Goal: Task Accomplishment & Management: Use online tool/utility

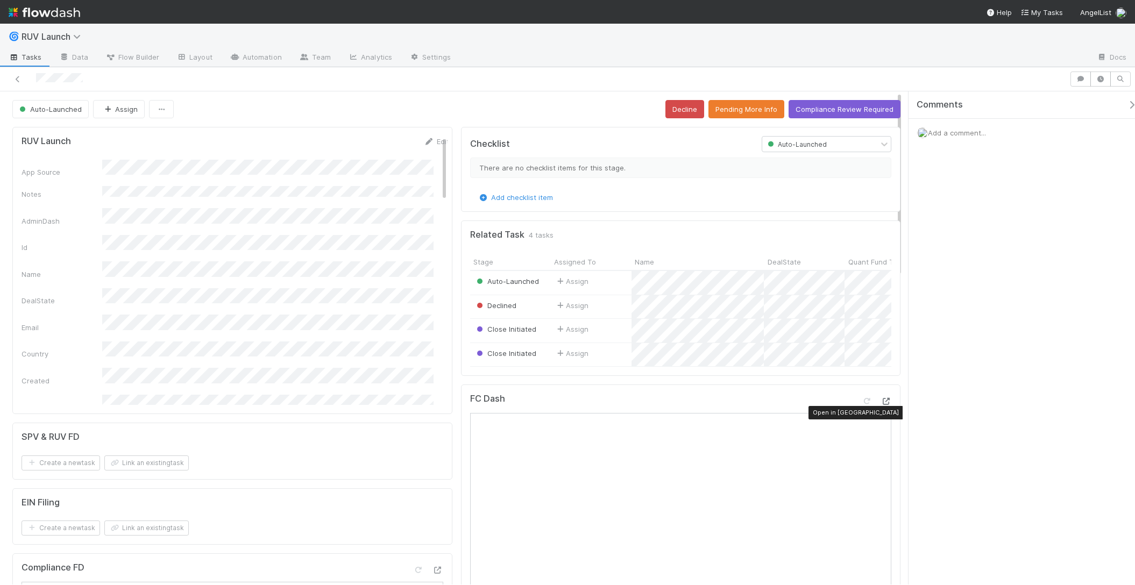
click at [881, 405] on icon at bounding box center [886, 401] width 11 height 7
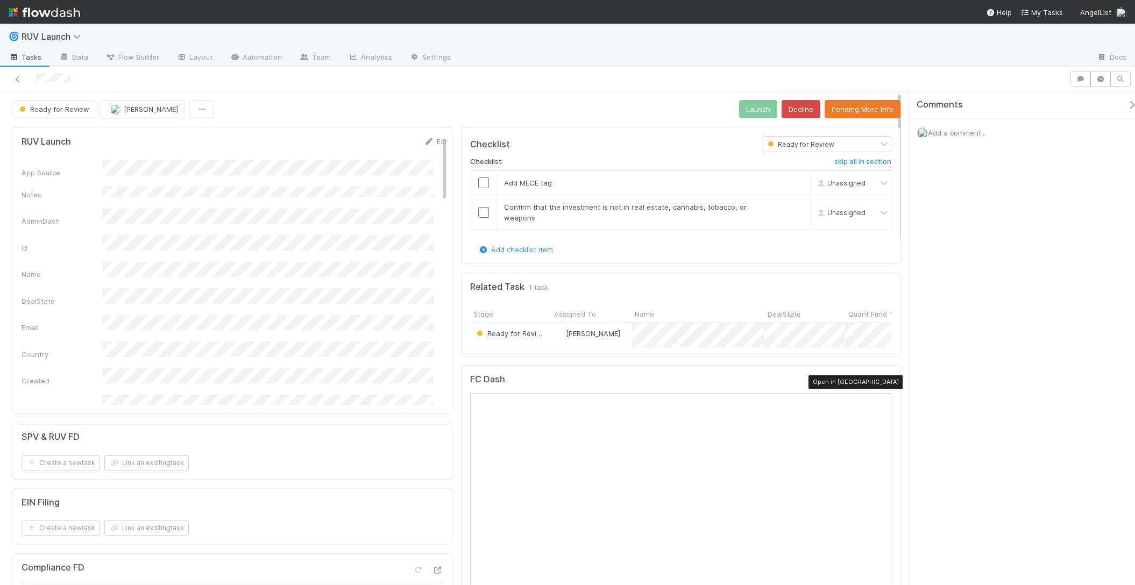
click at [881, 383] on icon at bounding box center [886, 382] width 11 height 7
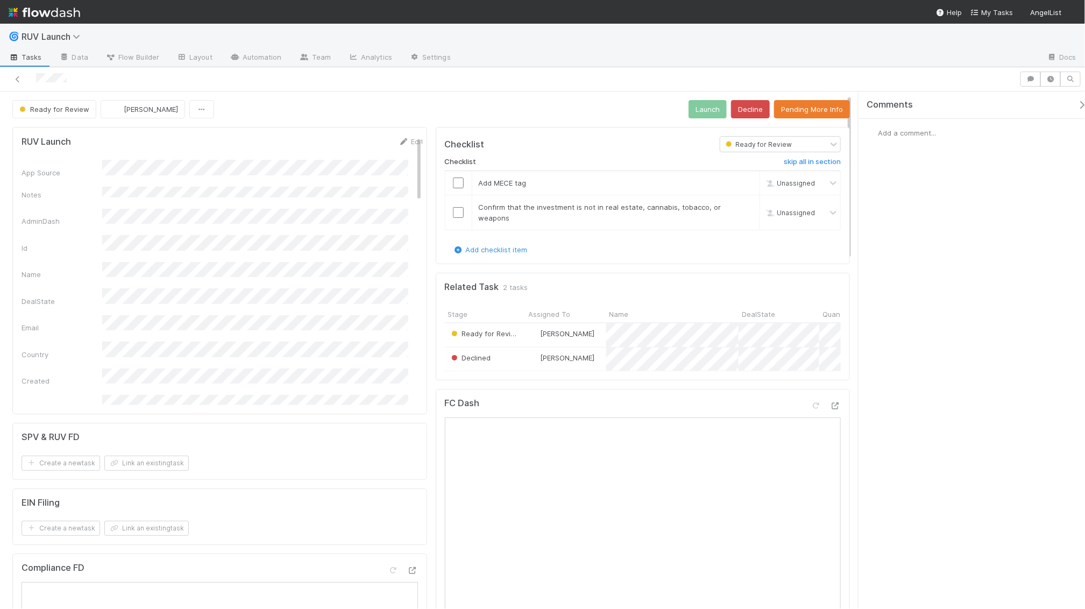
scroll to position [9, 0]
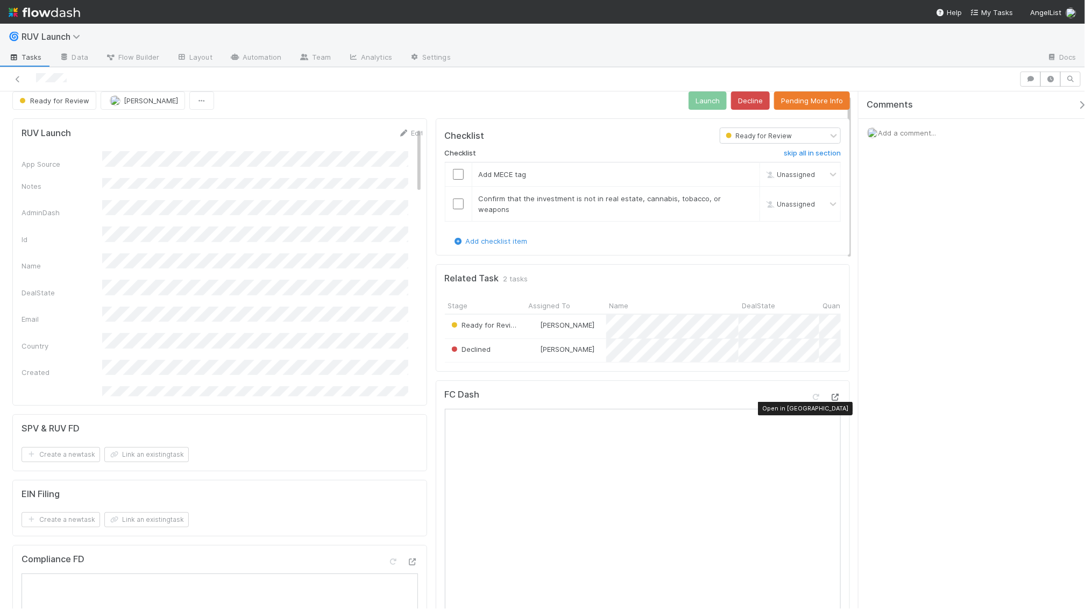
click at [830, 401] on icon at bounding box center [835, 397] width 11 height 7
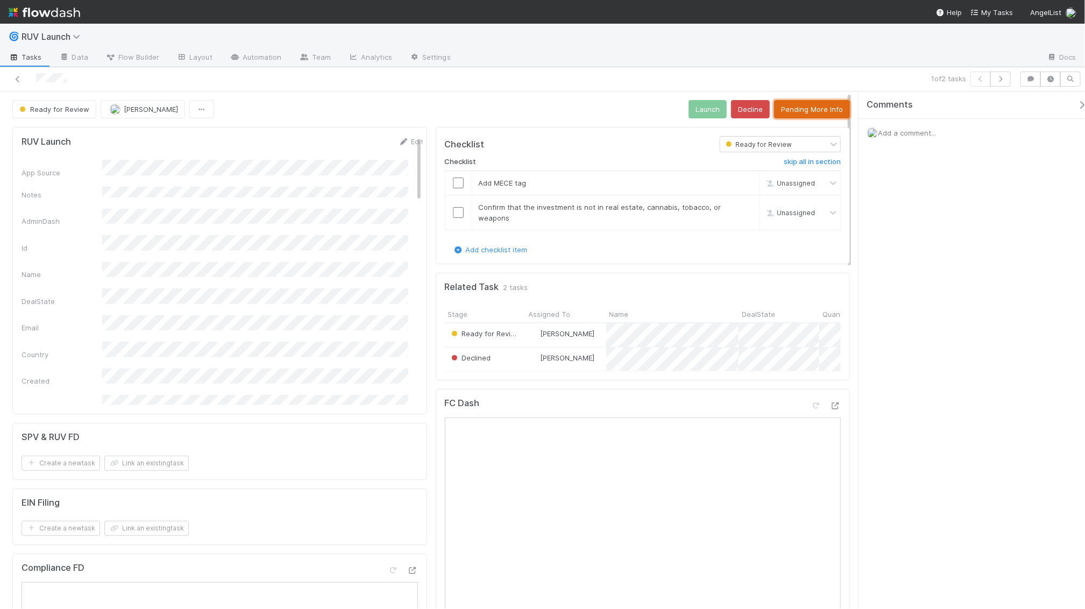
click at [784, 106] on button "Pending More Info" at bounding box center [812, 109] width 76 height 18
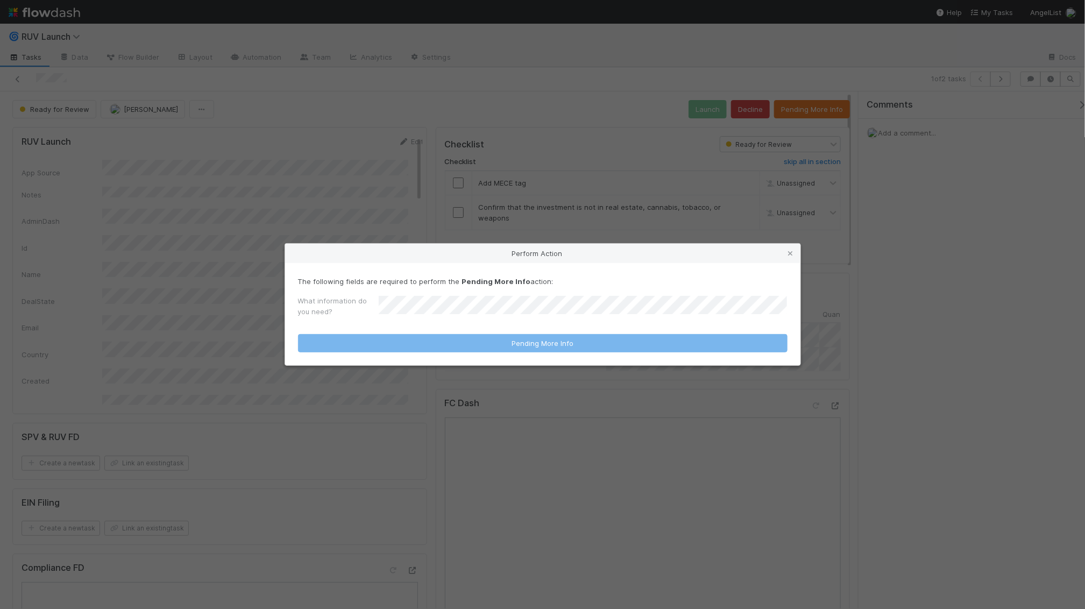
click at [455, 301] on div "What information do you need?" at bounding box center [543, 308] width 490 height 26
click at [438, 394] on div "Perform Action The following fields are required to perform the Pending More In…" at bounding box center [542, 304] width 1085 height 609
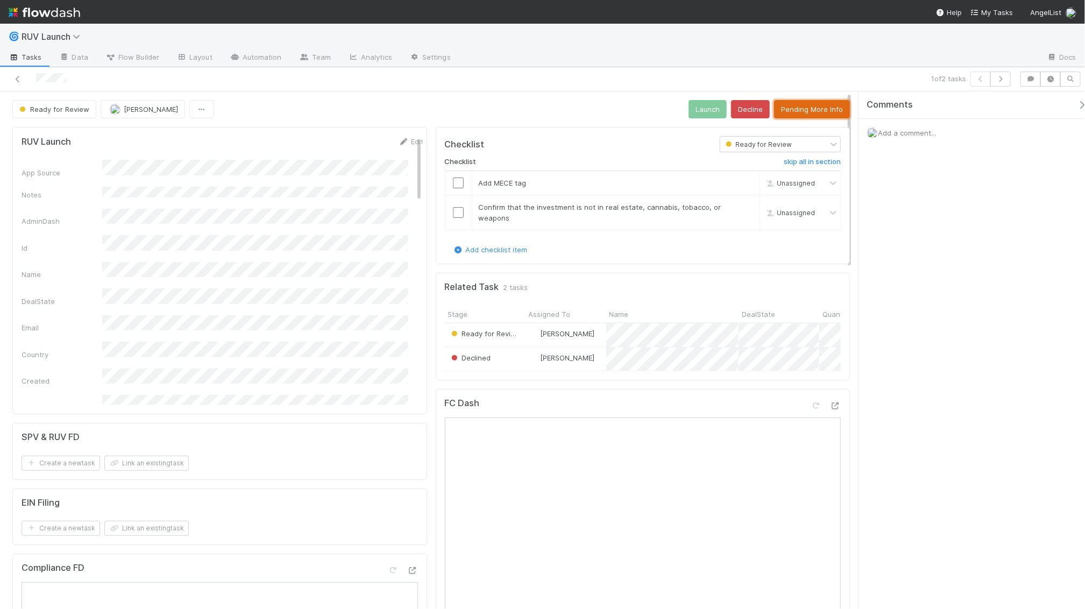
click at [831, 107] on button "Pending More Info" at bounding box center [812, 109] width 76 height 18
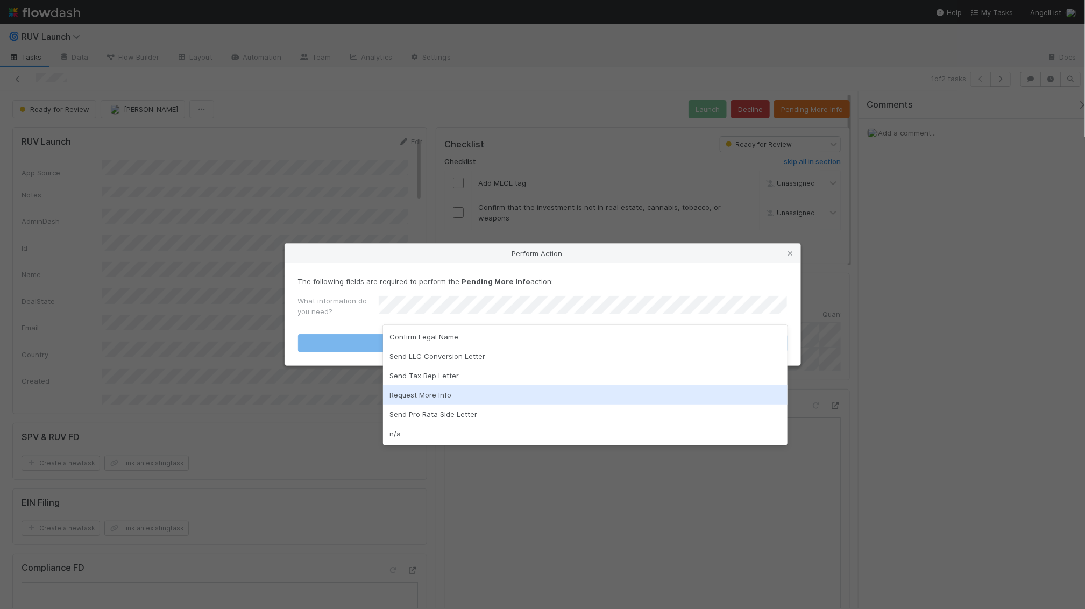
click at [490, 388] on div "Request More Info" at bounding box center [585, 394] width 405 height 19
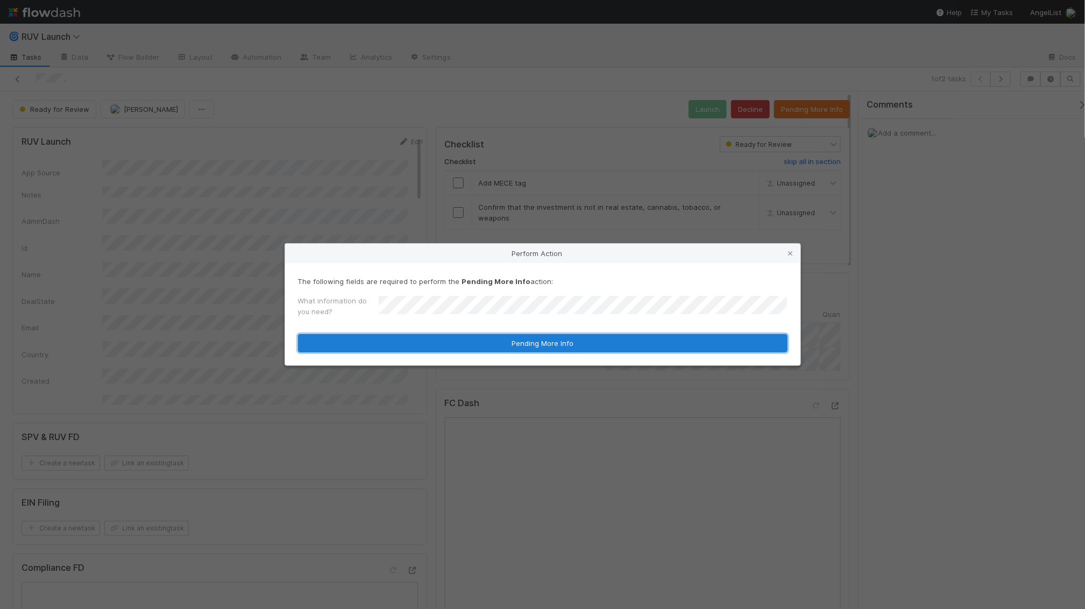
click at [501, 343] on button "Pending More Info" at bounding box center [543, 343] width 490 height 18
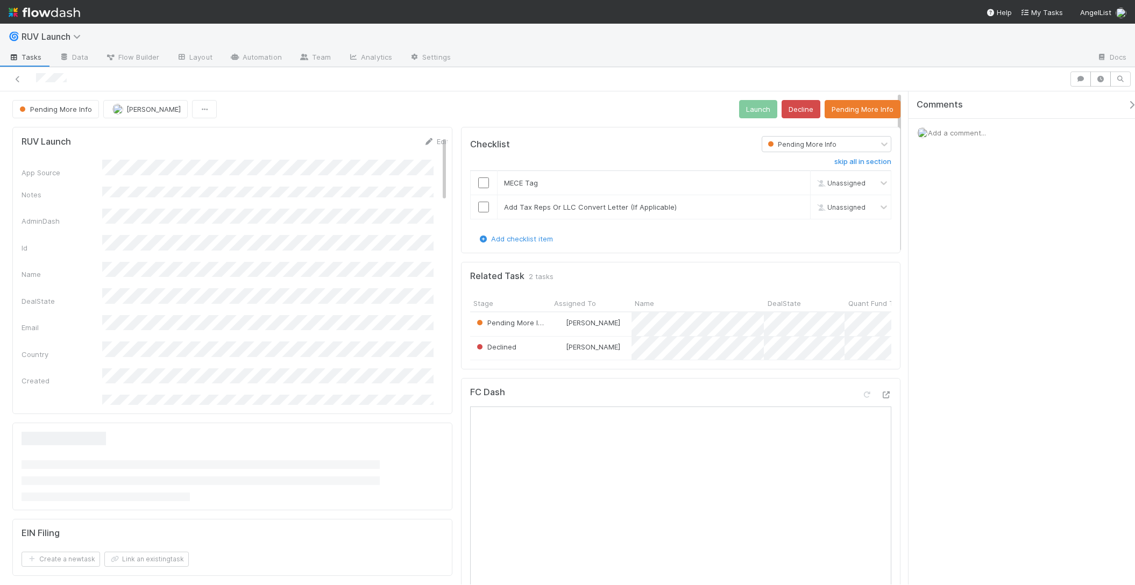
click at [1001, 128] on div "Add a comment..." at bounding box center [1027, 133] width 237 height 28
click at [963, 127] on div "Add a comment..." at bounding box center [1027, 133] width 237 height 28
click at [963, 131] on span "Add a comment..." at bounding box center [957, 133] width 58 height 9
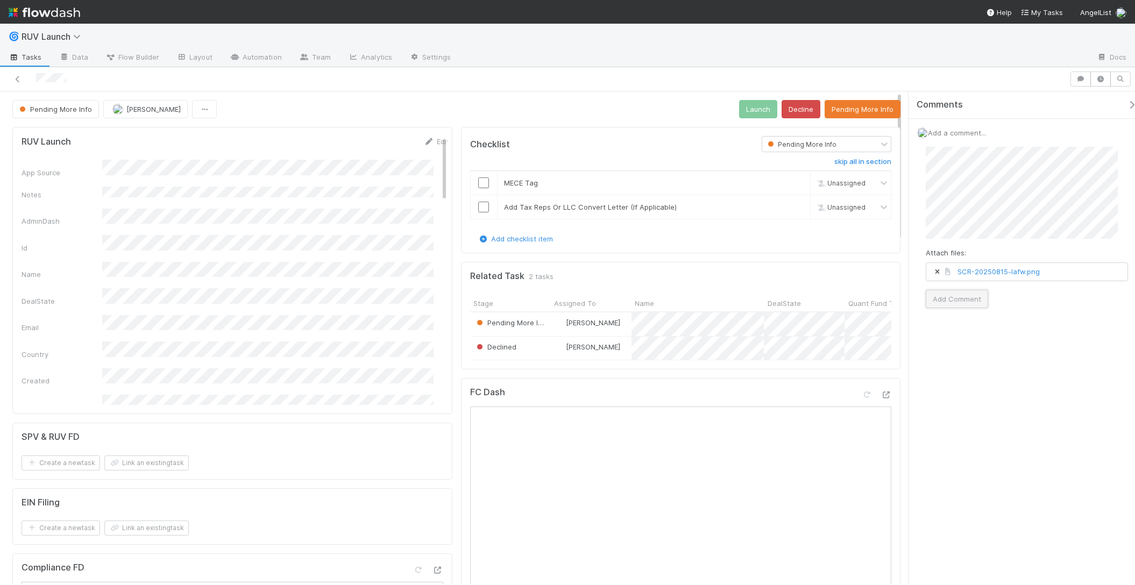
click at [956, 302] on button "Add Comment" at bounding box center [957, 299] width 62 height 18
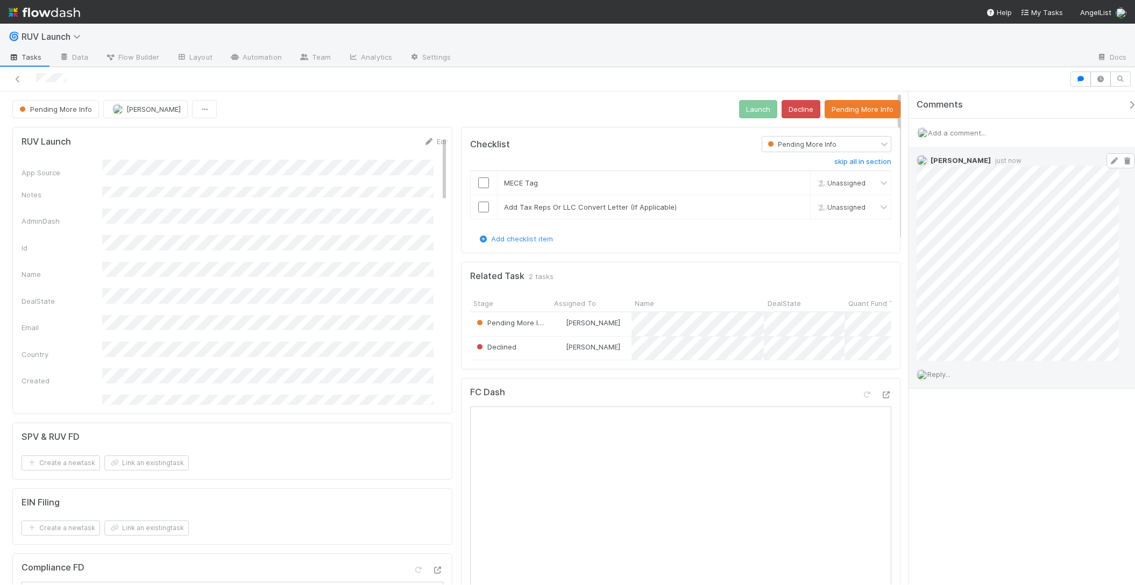
click at [1109, 163] on icon at bounding box center [1114, 161] width 11 height 7
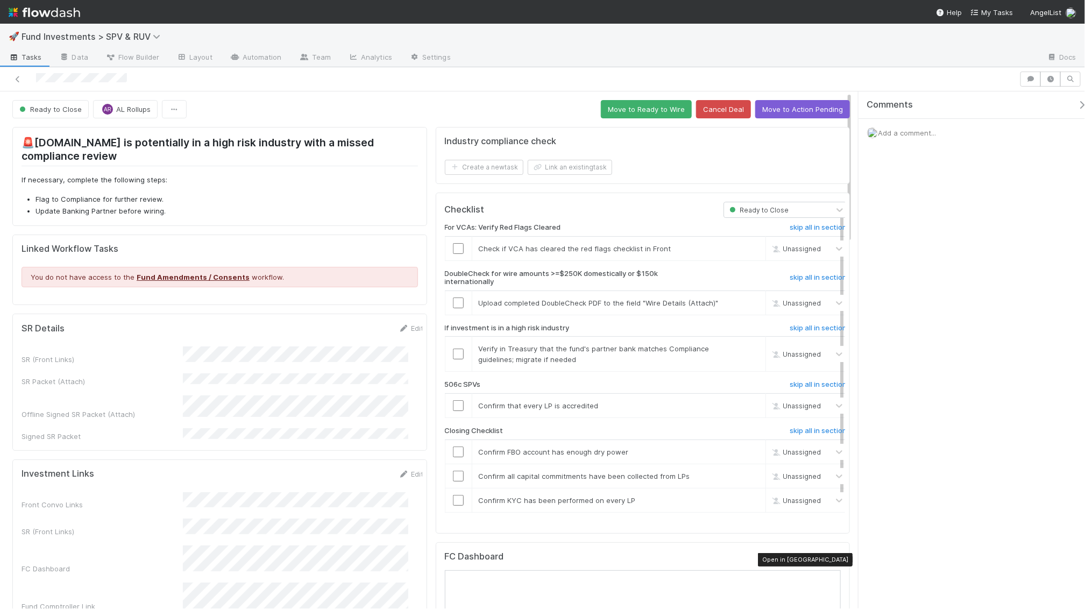
click at [830, 557] on icon at bounding box center [835, 559] width 11 height 7
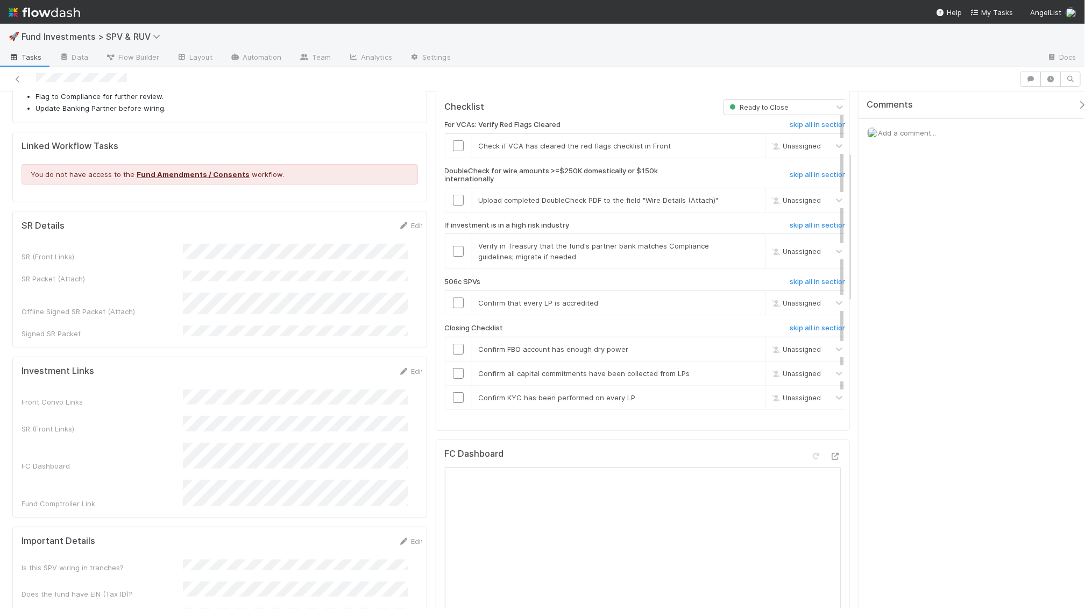
scroll to position [1, 0]
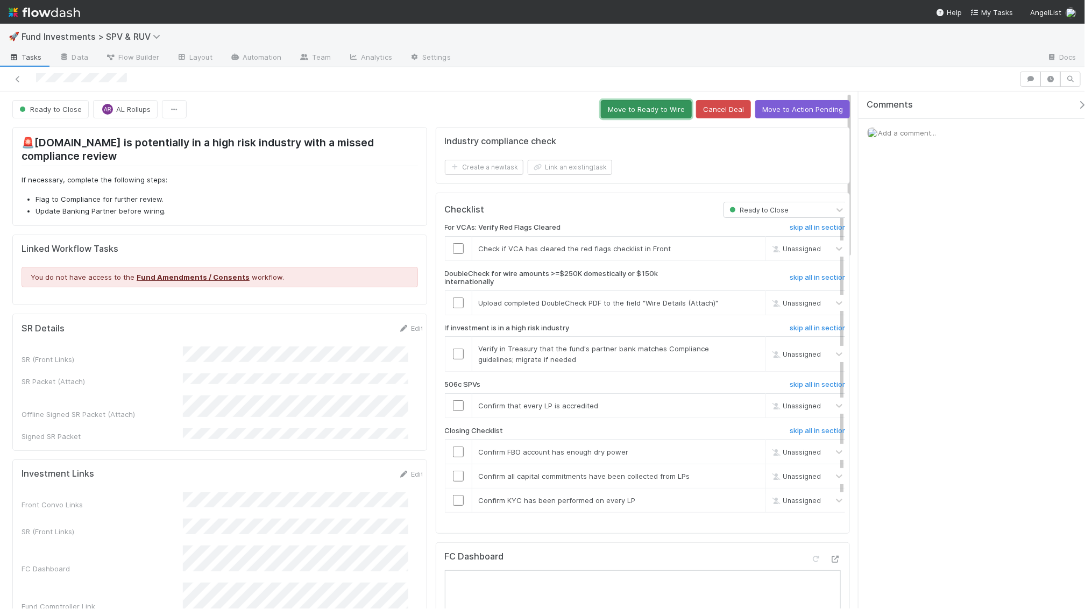
click at [651, 100] on button "Move to Ready to Wire" at bounding box center [646, 109] width 91 height 18
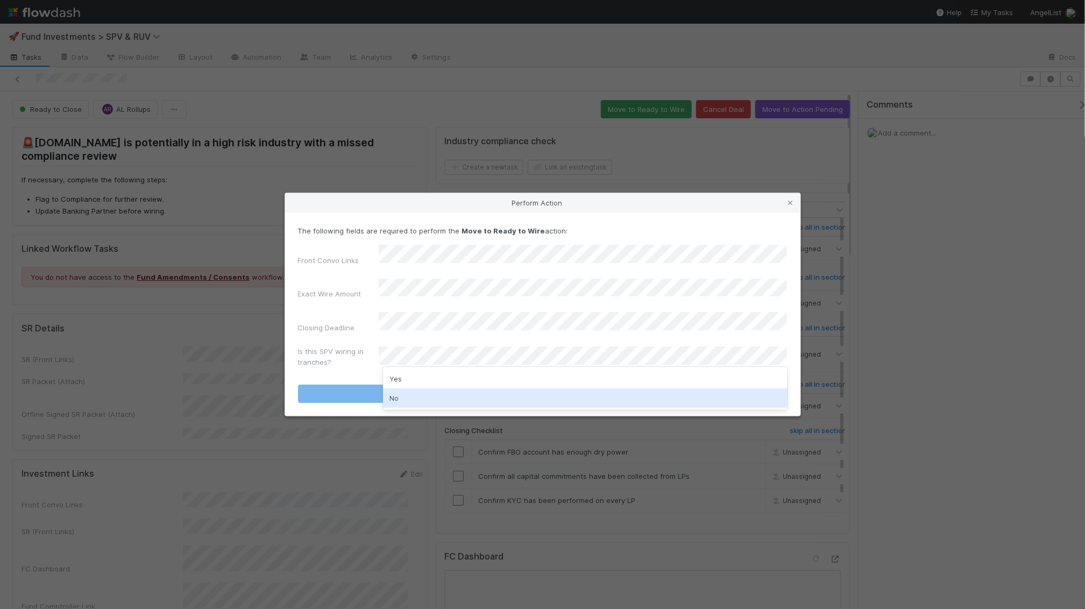
click at [492, 394] on div "No" at bounding box center [585, 397] width 405 height 19
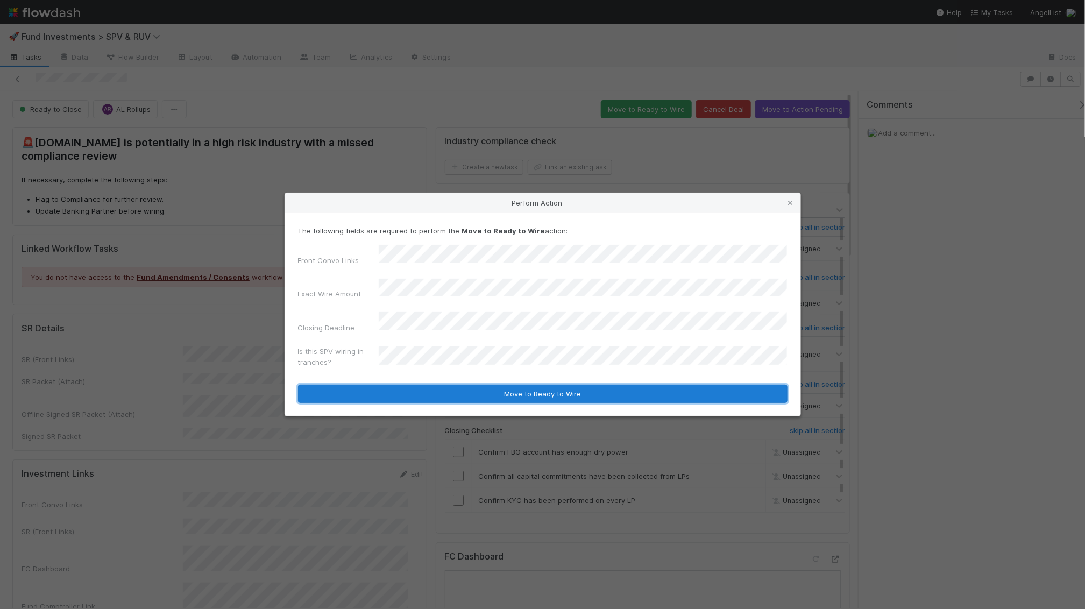
click at [501, 385] on button "Move to Ready to Wire" at bounding box center [543, 394] width 490 height 18
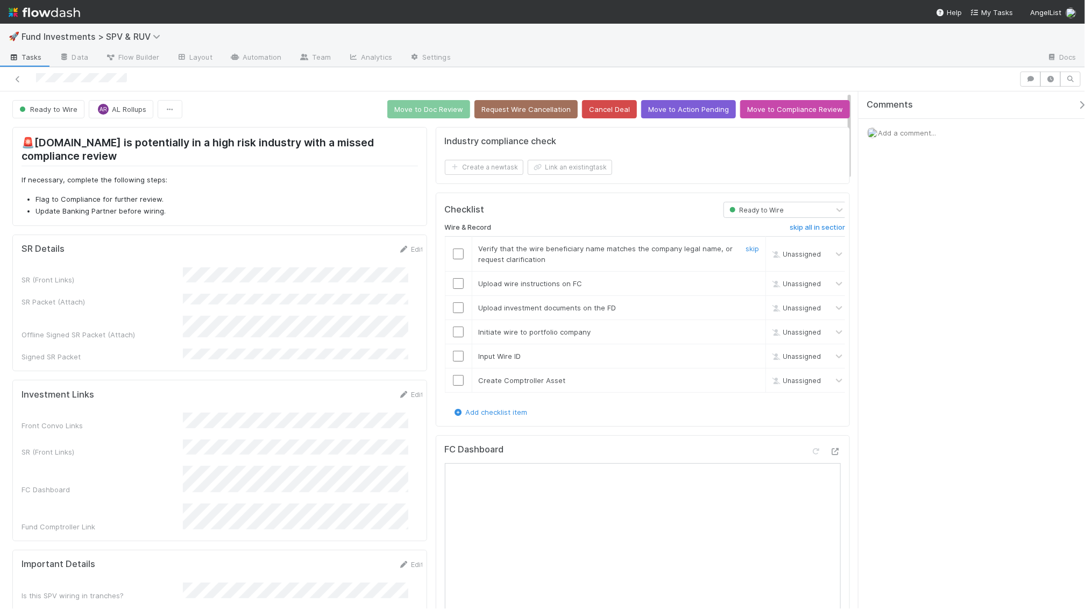
click at [456, 253] on input "checkbox" at bounding box center [458, 254] width 11 height 11
click at [457, 284] on input "checkbox" at bounding box center [458, 283] width 11 height 11
click at [454, 308] on input "checkbox" at bounding box center [458, 307] width 11 height 11
click at [453, 285] on input "checkbox" at bounding box center [458, 283] width 11 height 11
click at [455, 310] on input "checkbox" at bounding box center [458, 307] width 11 height 11
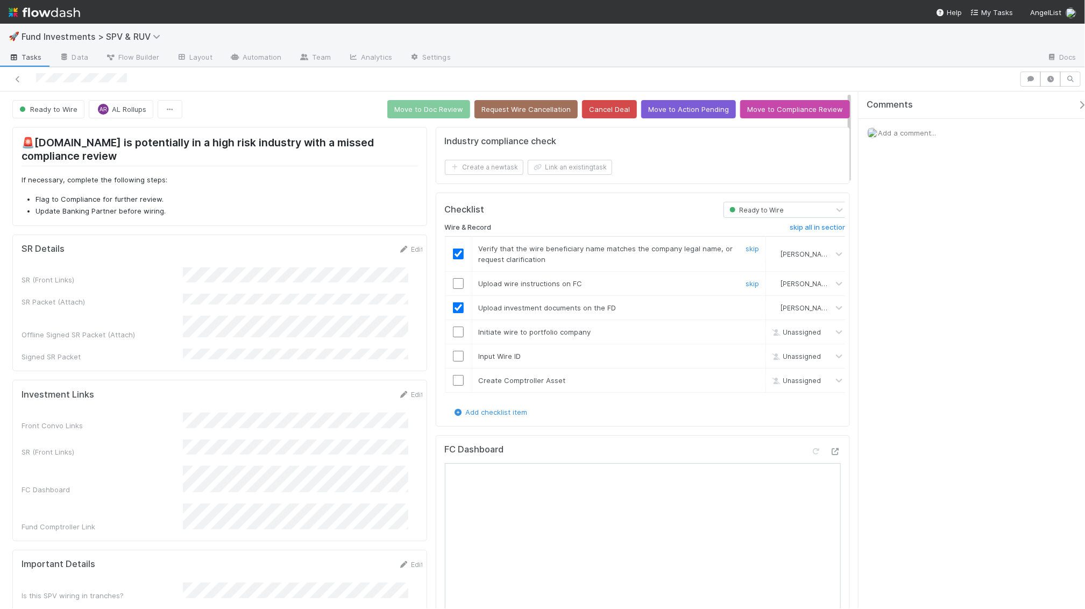
click at [455, 282] on input "checkbox" at bounding box center [458, 283] width 11 height 11
click at [453, 331] on input "checkbox" at bounding box center [458, 332] width 11 height 11
click at [454, 355] on input "checkbox" at bounding box center [458, 356] width 11 height 11
click at [455, 382] on input "checkbox" at bounding box center [458, 380] width 11 height 11
click at [444, 117] on button "Move to Doc Review" at bounding box center [428, 109] width 83 height 18
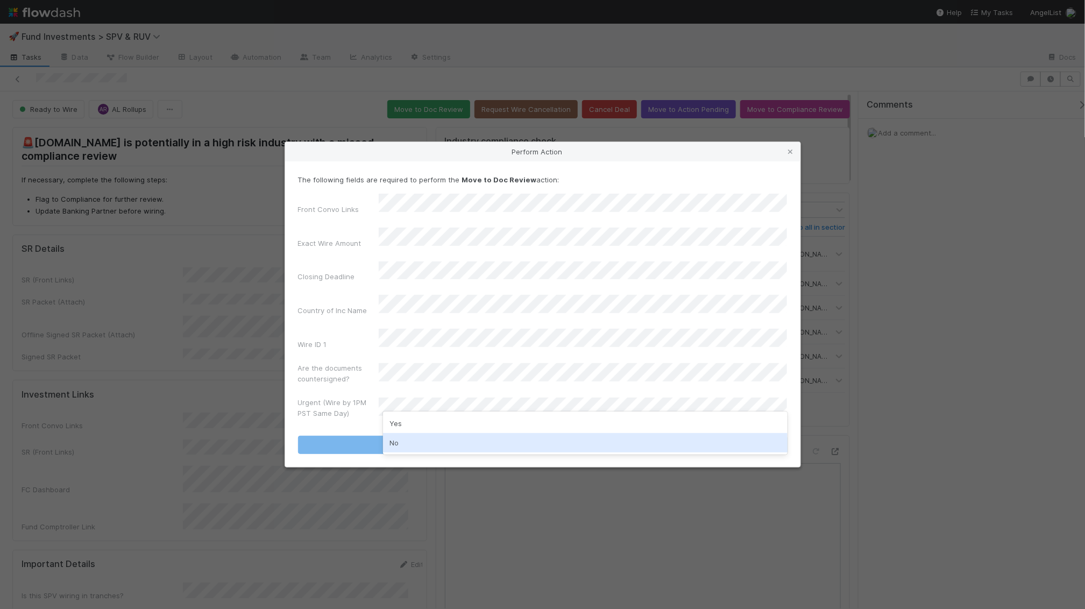
click at [436, 441] on div "No" at bounding box center [585, 442] width 405 height 19
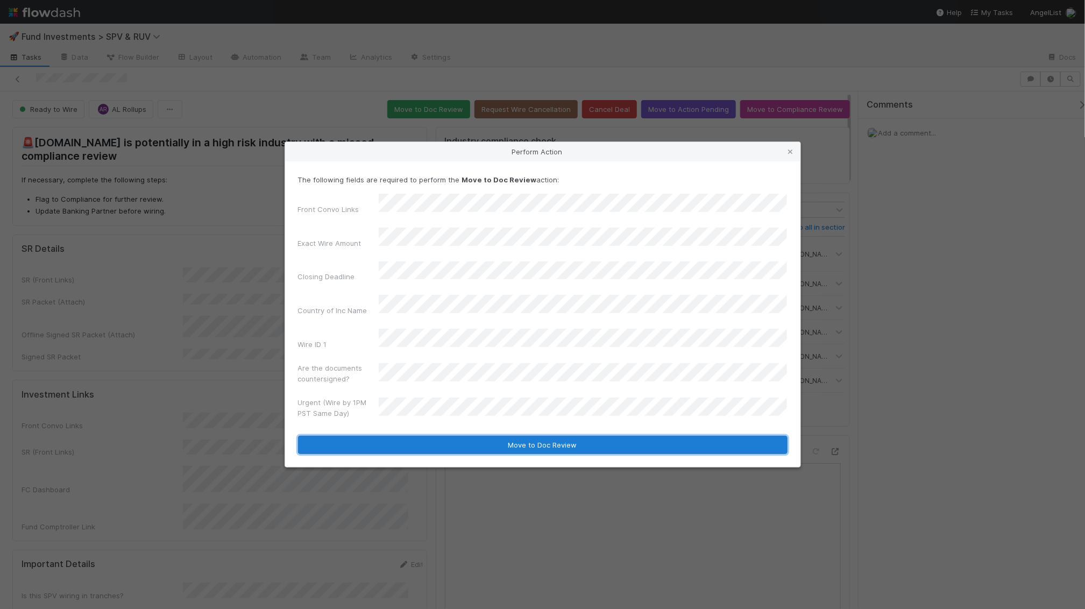
click at [439, 436] on button "Move to Doc Review" at bounding box center [543, 445] width 490 height 18
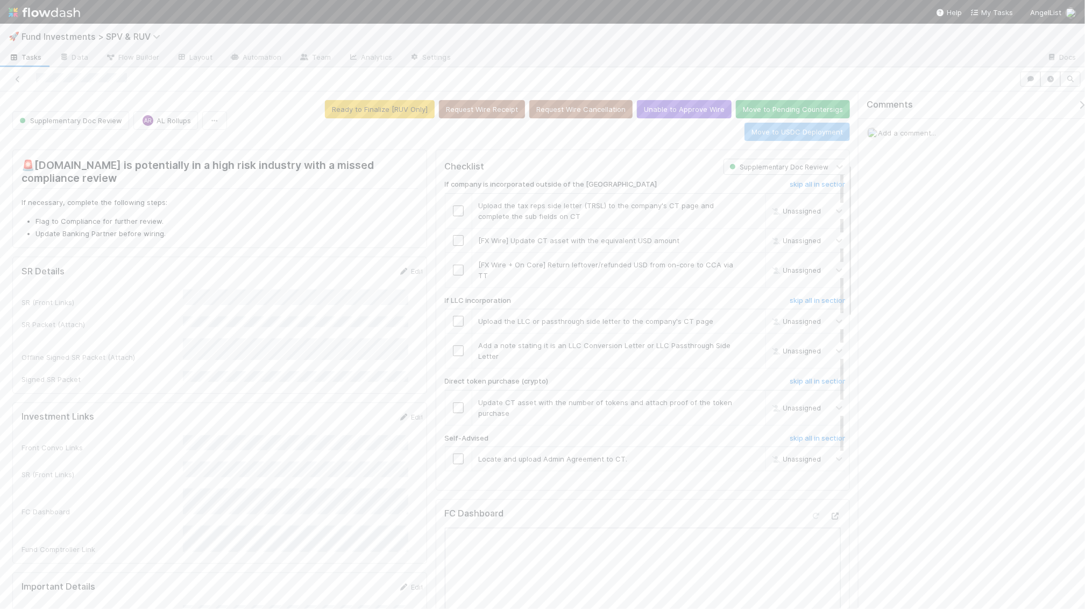
scroll to position [442, 0]
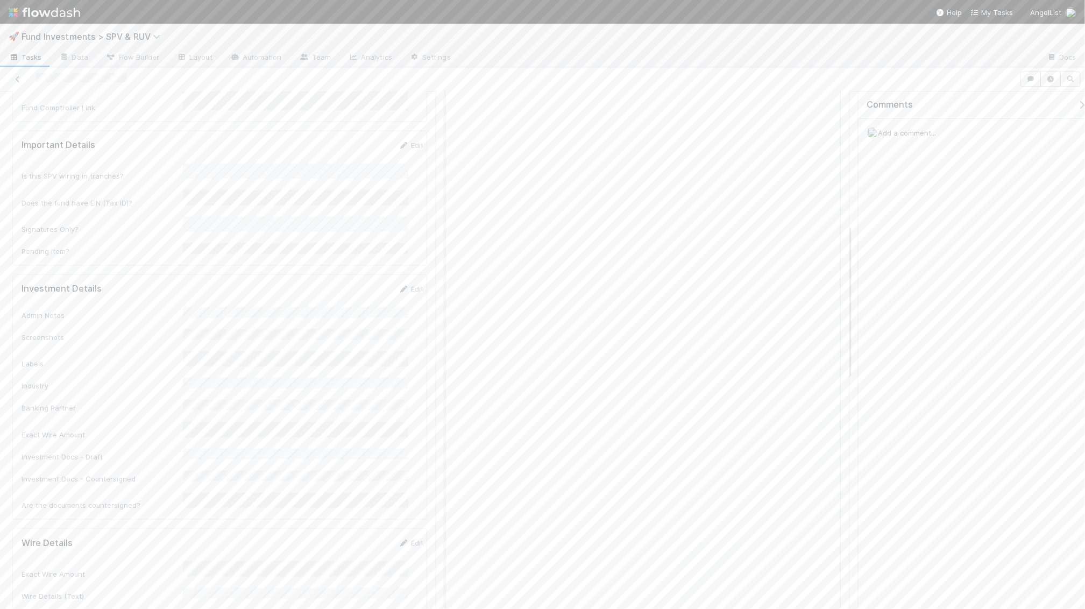
click at [324, 309] on div "Admin Notes Screenshots Labels Industry Banking Partner Exact Wire Amount Inves…" at bounding box center [223, 408] width 402 height 203
click at [352, 284] on button "Save" at bounding box center [366, 293] width 31 height 18
click at [393, 222] on div "Investment Details Edit Admin Notes Screenshots Labels Industry Banking Partner…" at bounding box center [219, 344] width 415 height 245
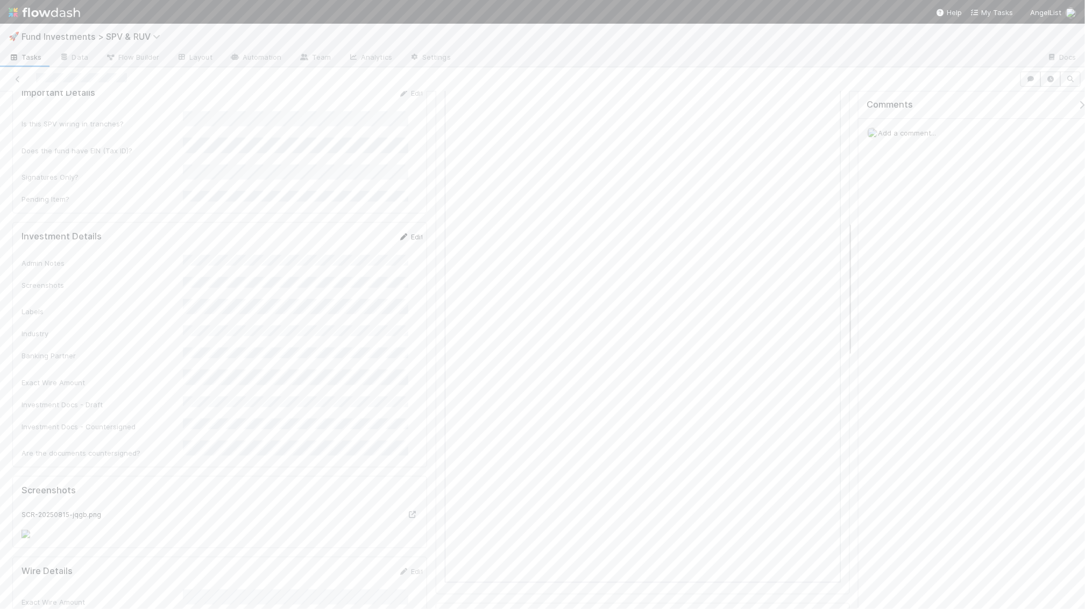
click at [399, 232] on link "Edit" at bounding box center [411, 236] width 25 height 9
click at [358, 231] on button "Save" at bounding box center [366, 240] width 31 height 18
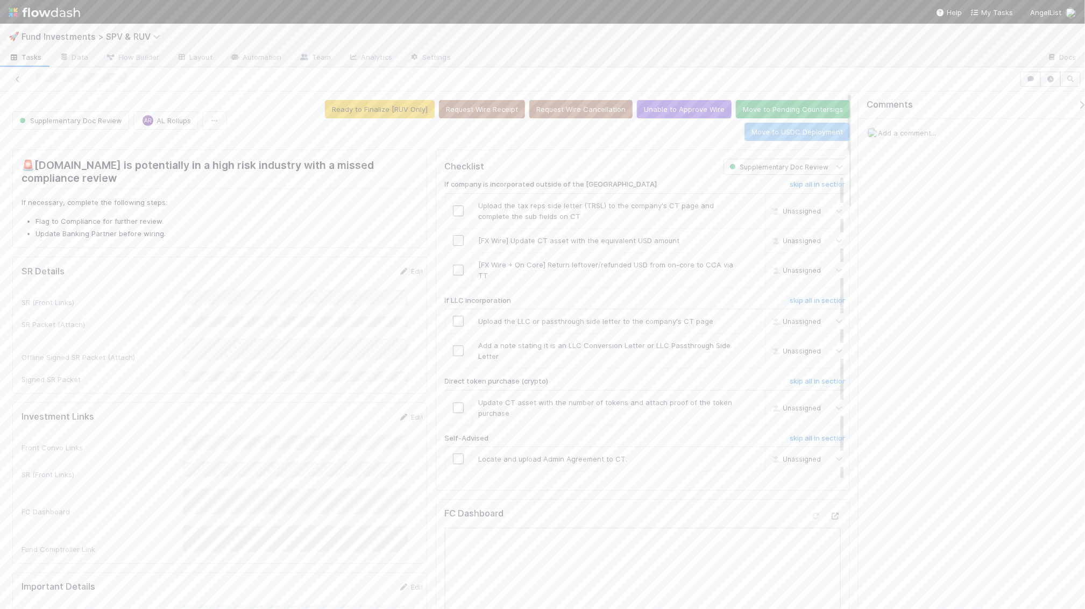
scroll to position [16, 0]
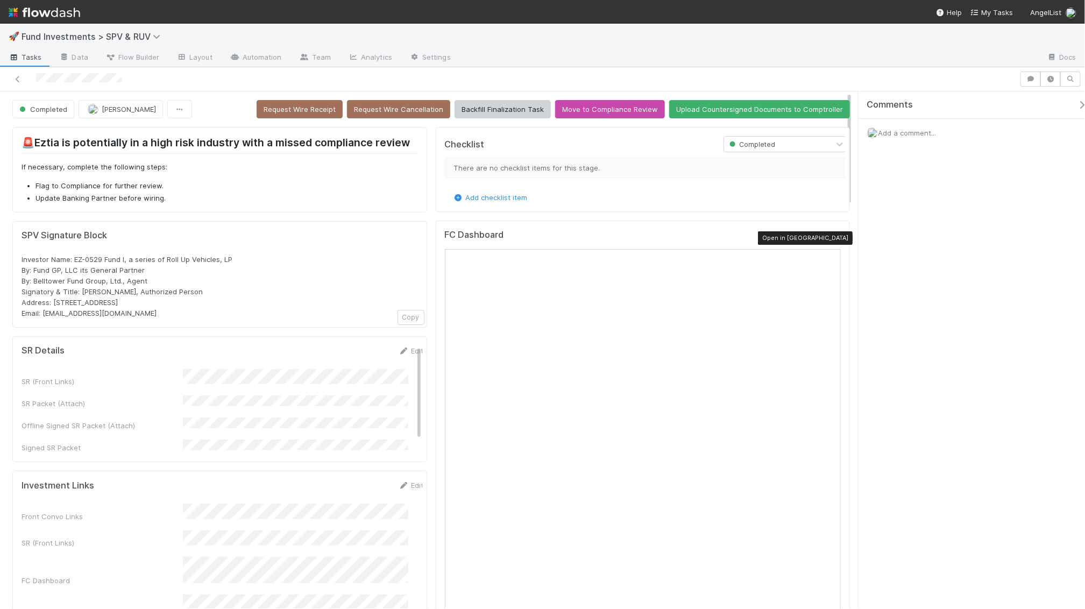
click at [830, 237] on icon at bounding box center [835, 237] width 11 height 7
